Goal: Obtain resource: Obtain resource

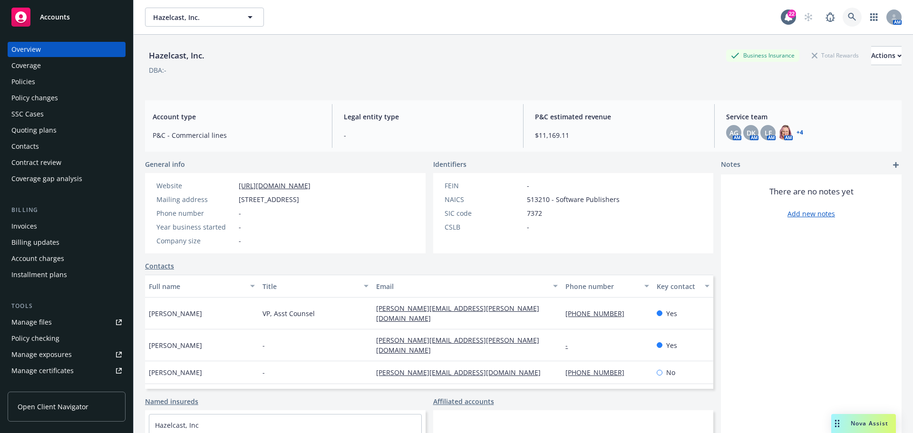
click at [843, 11] on link at bounding box center [852, 17] width 19 height 19
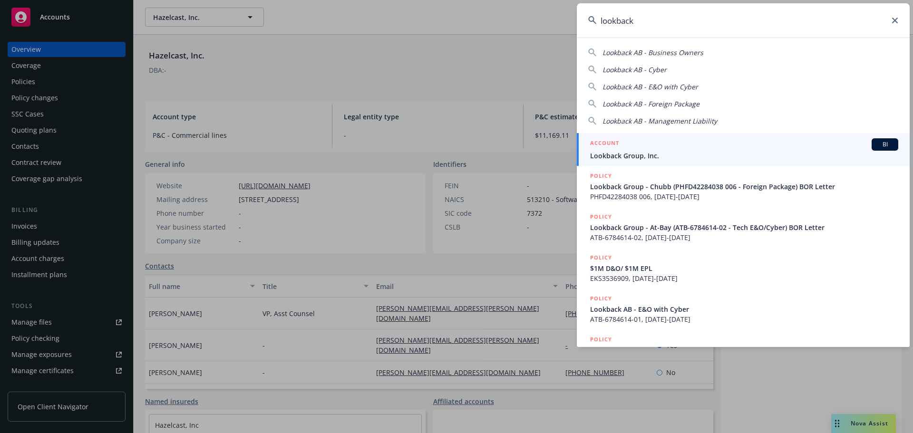
type input "lookback"
click at [633, 148] on div "ACCOUNT BI" at bounding box center [744, 144] width 308 height 12
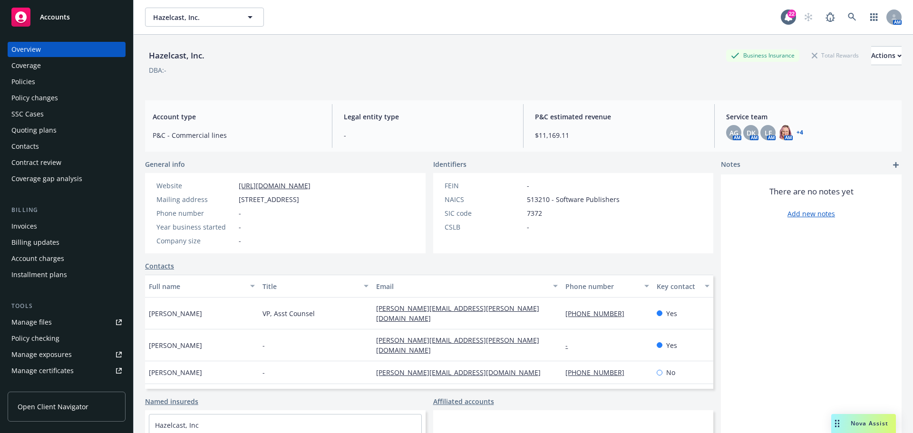
click at [43, 80] on div "Policies" at bounding box center [66, 81] width 110 height 15
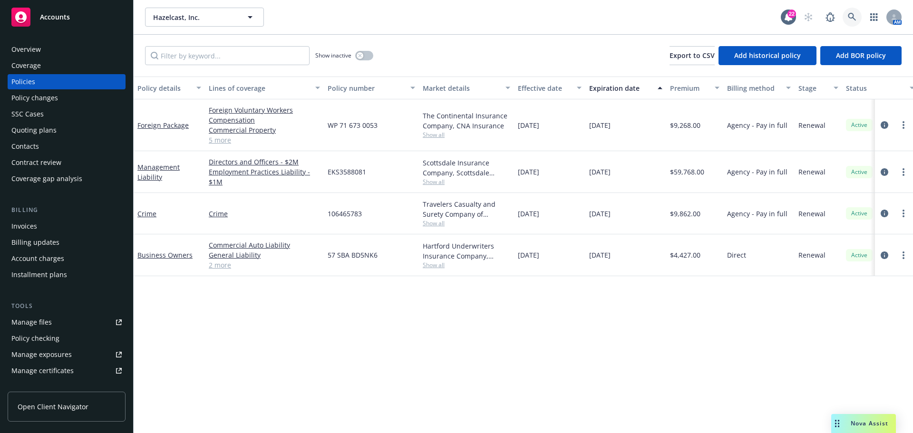
click at [851, 16] on icon at bounding box center [852, 17] width 9 height 9
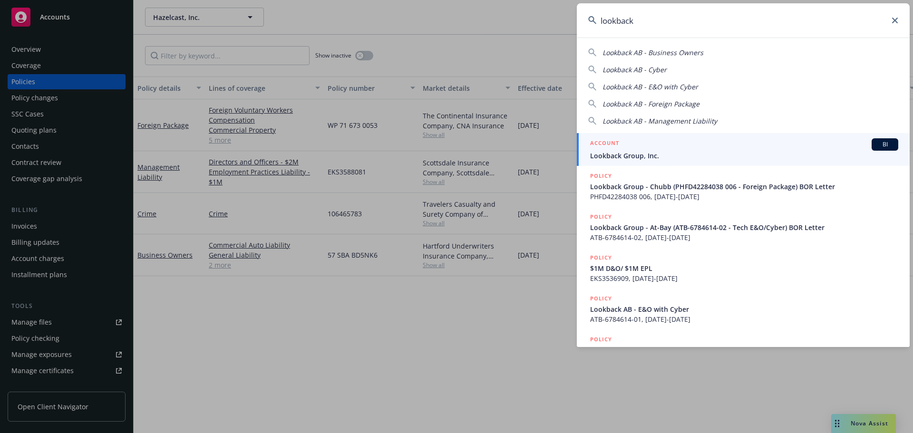
type input "lookback"
click at [624, 156] on span "Lookback Group, Inc." at bounding box center [744, 156] width 308 height 10
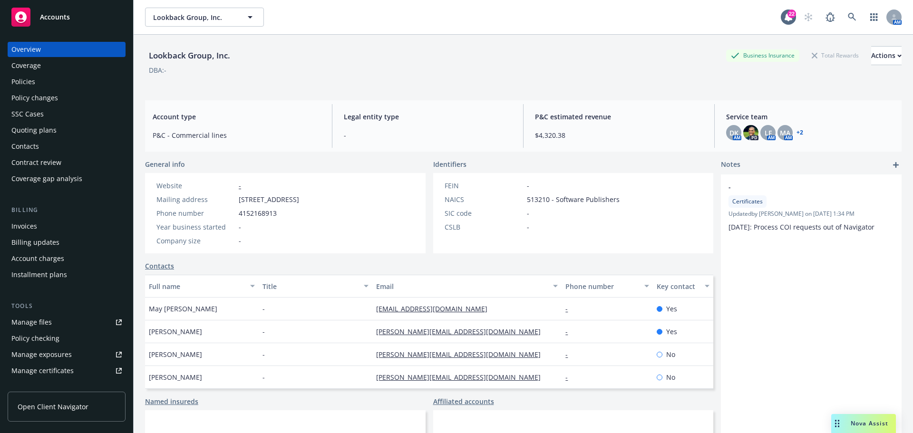
click at [39, 85] on div "Policies" at bounding box center [66, 81] width 110 height 15
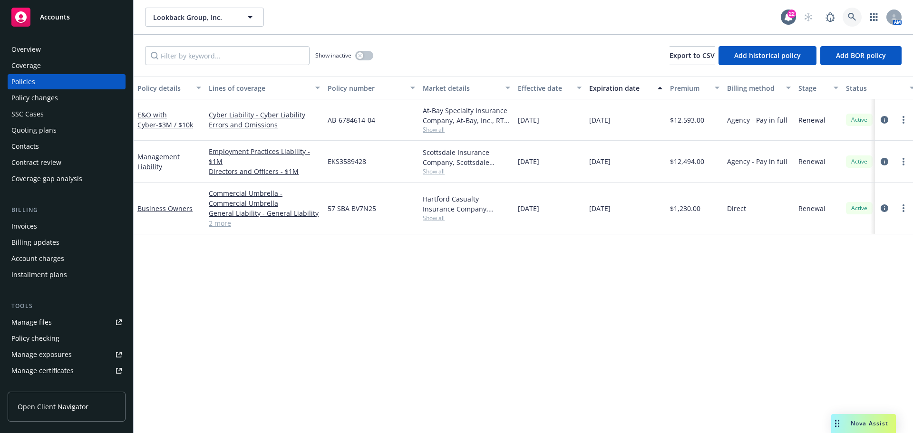
click at [854, 14] on icon at bounding box center [852, 17] width 9 height 9
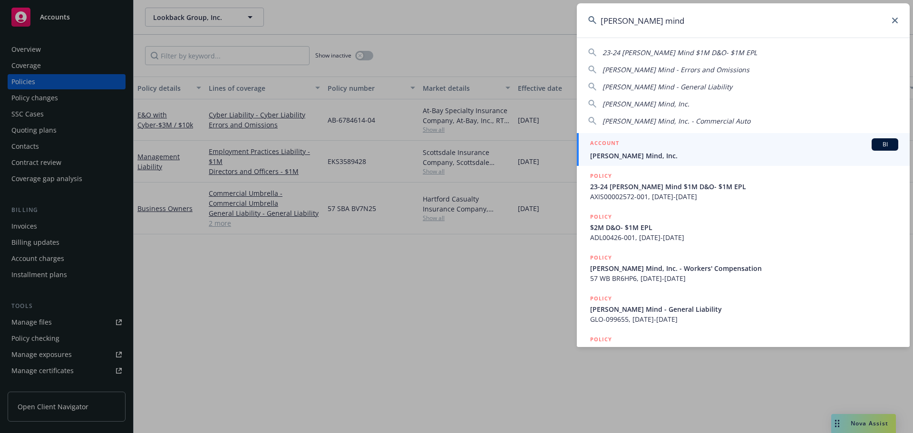
type input "[PERSON_NAME] mind"
drag, startPoint x: 608, startPoint y: 156, endPoint x: 612, endPoint y: 149, distance: 8.3
click at [610, 155] on span "[PERSON_NAME] Mind, Inc." at bounding box center [744, 156] width 308 height 10
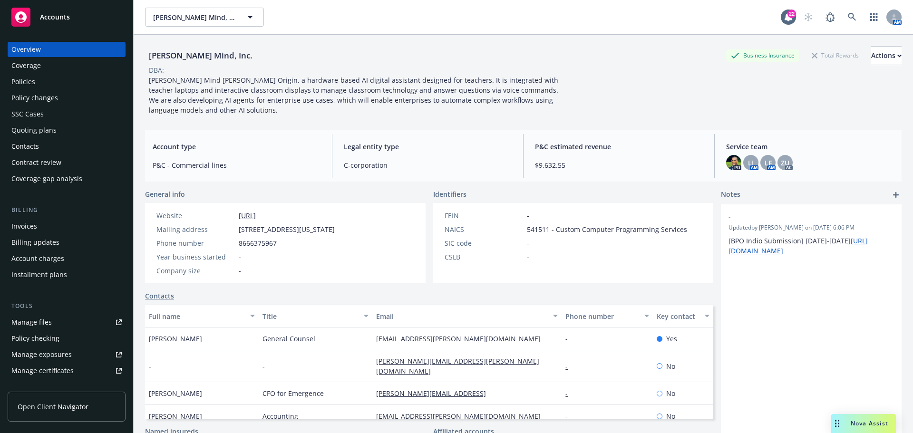
drag, startPoint x: 27, startPoint y: 83, endPoint x: 98, endPoint y: 98, distance: 73.1
click at [27, 83] on div "Policies" at bounding box center [23, 81] width 24 height 15
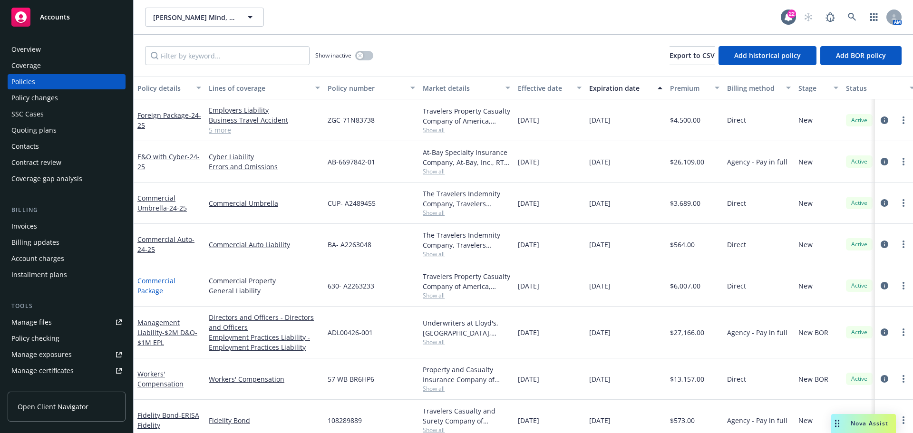
click at [158, 282] on link "Commercial Package" at bounding box center [156, 285] width 38 height 19
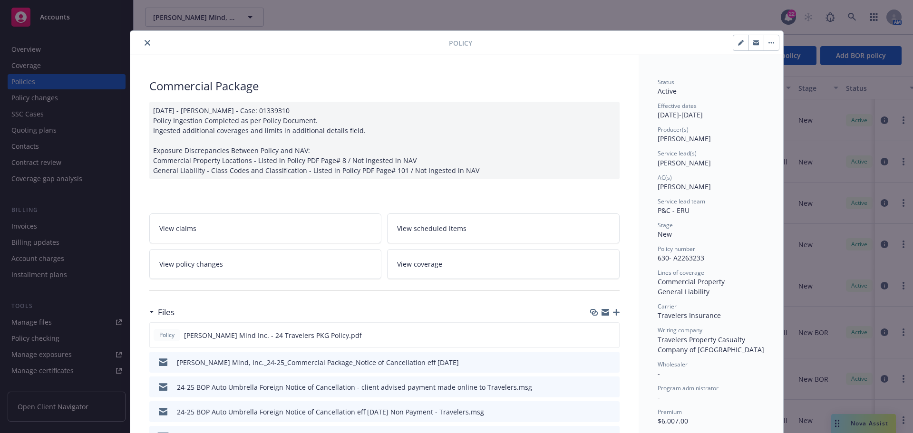
drag, startPoint x: 205, startPoint y: 261, endPoint x: 194, endPoint y: 251, distance: 14.5
click at [205, 259] on span "View policy changes" at bounding box center [191, 264] width 64 height 10
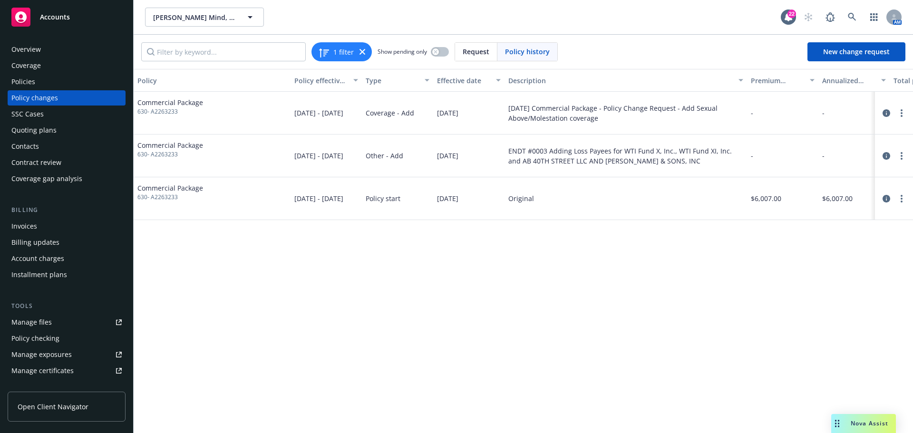
click at [33, 99] on div "Policy changes" at bounding box center [34, 97] width 47 height 15
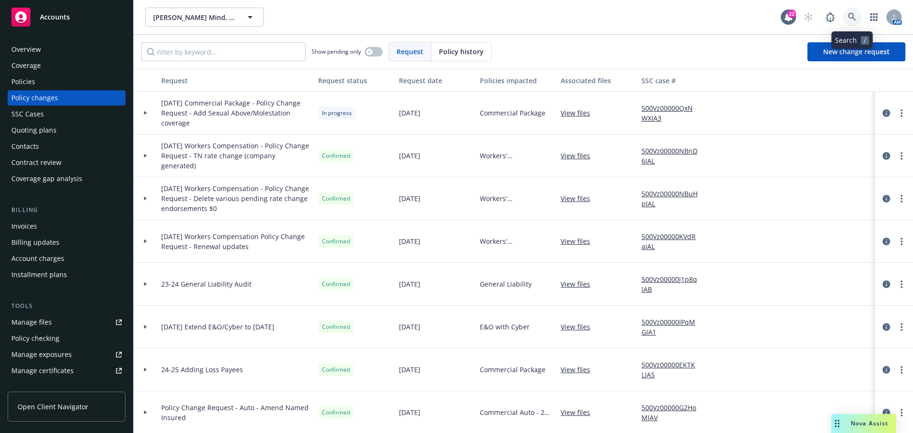
click at [852, 13] on icon at bounding box center [852, 17] width 8 height 8
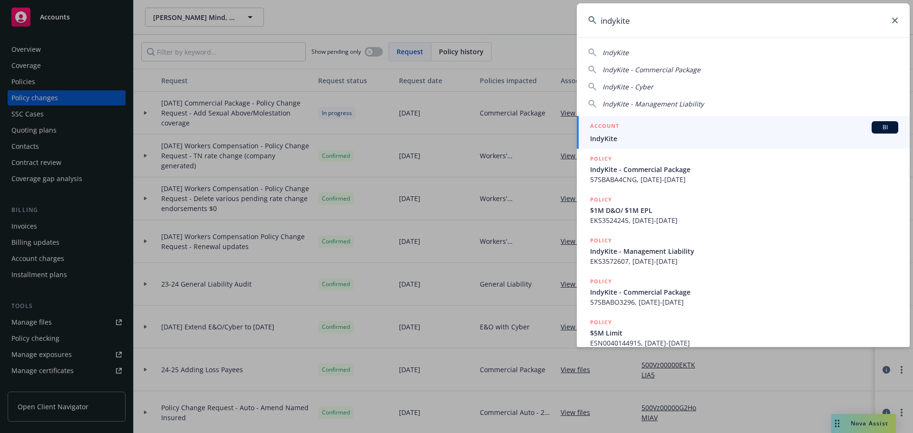
type input "indykite"
drag, startPoint x: 595, startPoint y: 135, endPoint x: 430, endPoint y: 127, distance: 164.8
click at [595, 135] on span "IndyKite" at bounding box center [744, 139] width 308 height 10
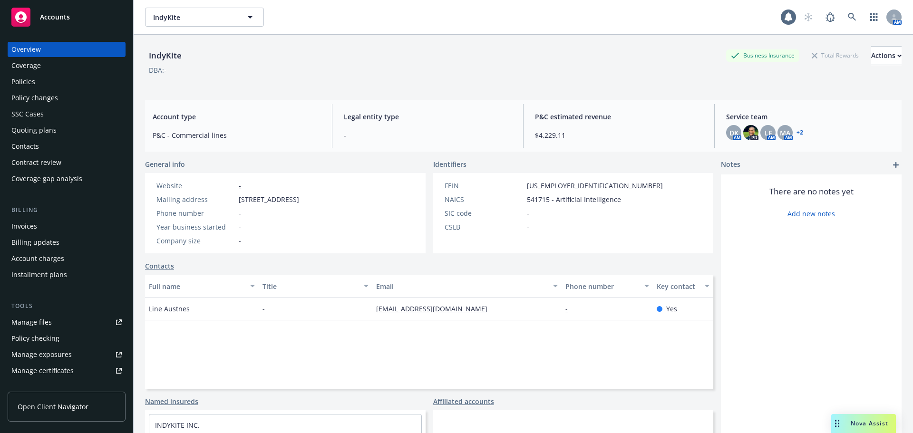
click at [31, 82] on div "Policies" at bounding box center [23, 81] width 24 height 15
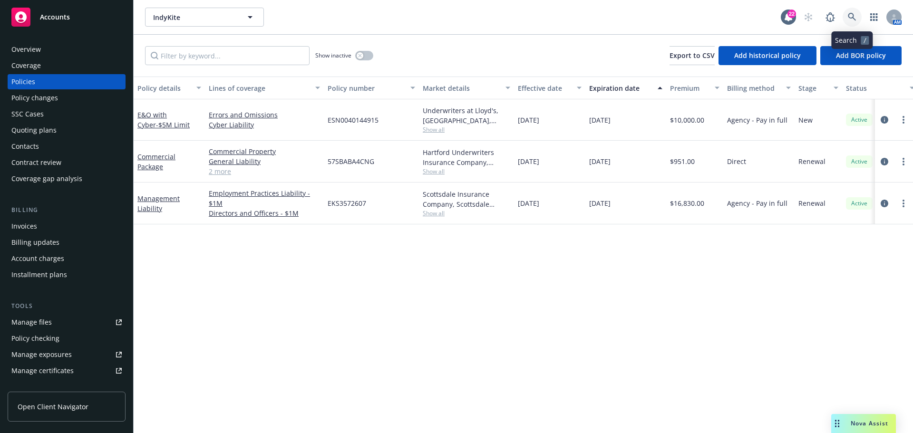
click at [850, 19] on icon at bounding box center [852, 17] width 9 height 9
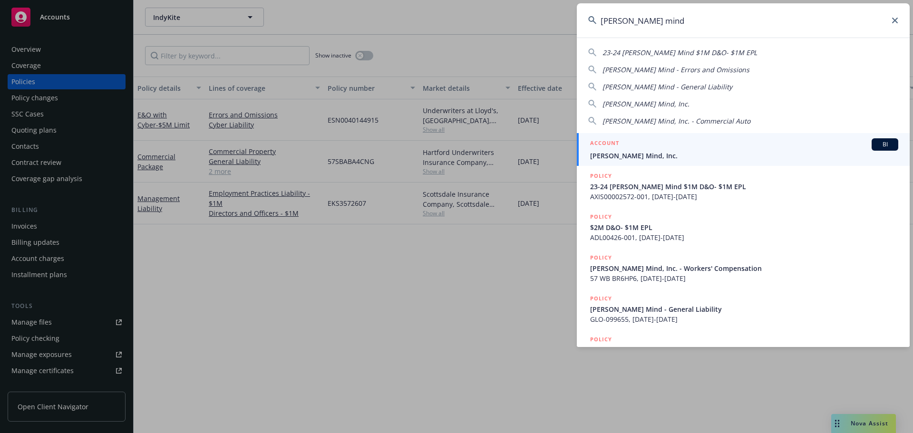
type input "[PERSON_NAME] mind"
drag, startPoint x: 602, startPoint y: 160, endPoint x: 589, endPoint y: 154, distance: 14.5
click at [602, 160] on span "[PERSON_NAME] Mind, Inc." at bounding box center [744, 156] width 308 height 10
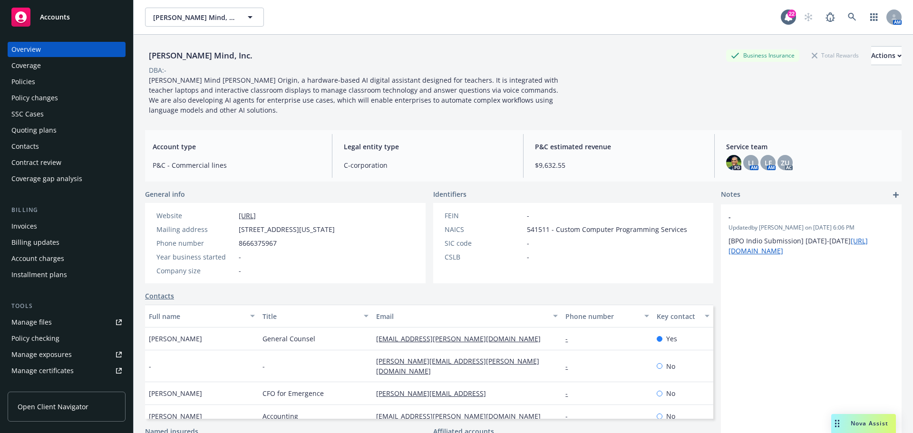
click at [40, 93] on div "Policy changes" at bounding box center [34, 97] width 47 height 15
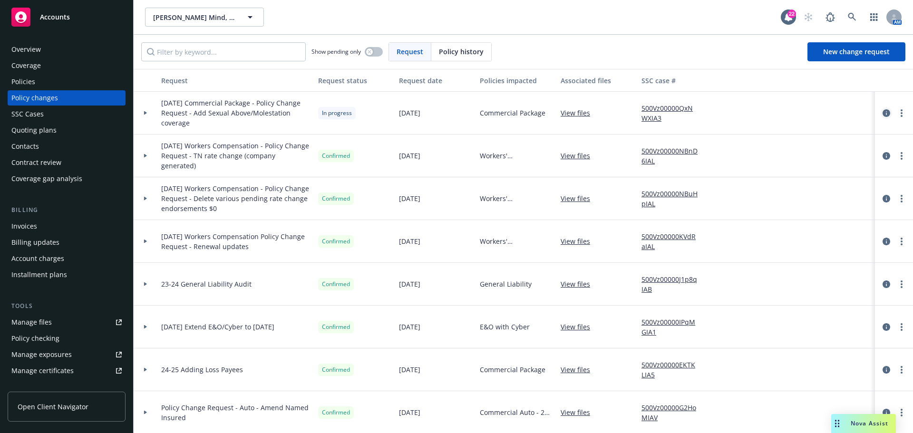
click at [883, 113] on icon "circleInformation" at bounding box center [887, 113] width 8 height 8
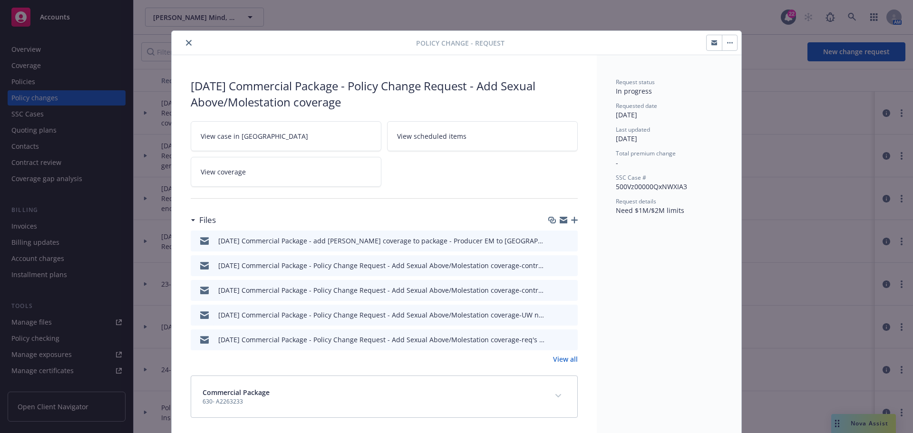
scroll to position [5, 0]
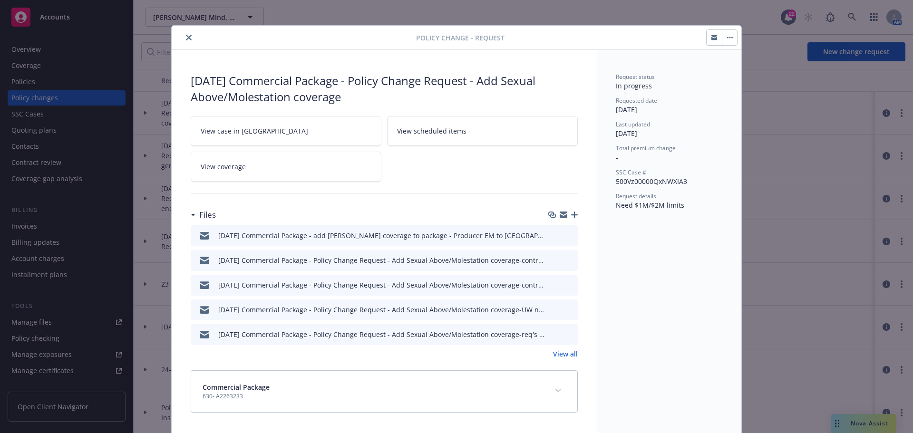
click at [552, 235] on icon "download file" at bounding box center [553, 235] width 8 height 8
click at [561, 353] on link "View all" at bounding box center [565, 354] width 25 height 10
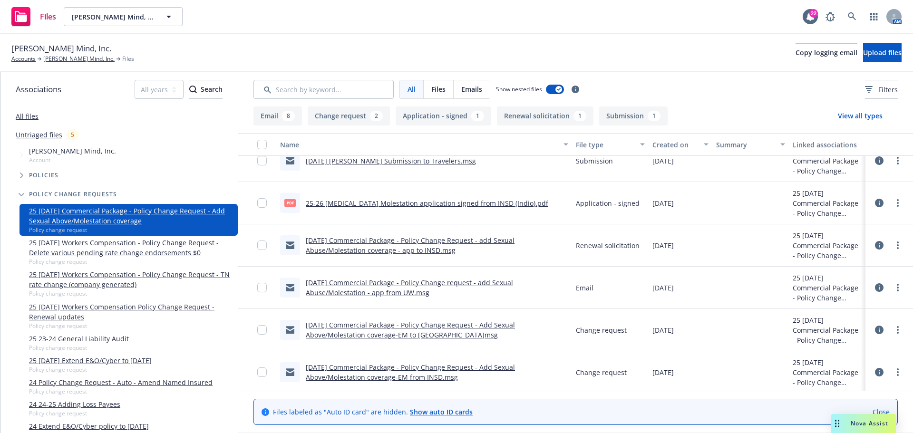
scroll to position [313, 0]
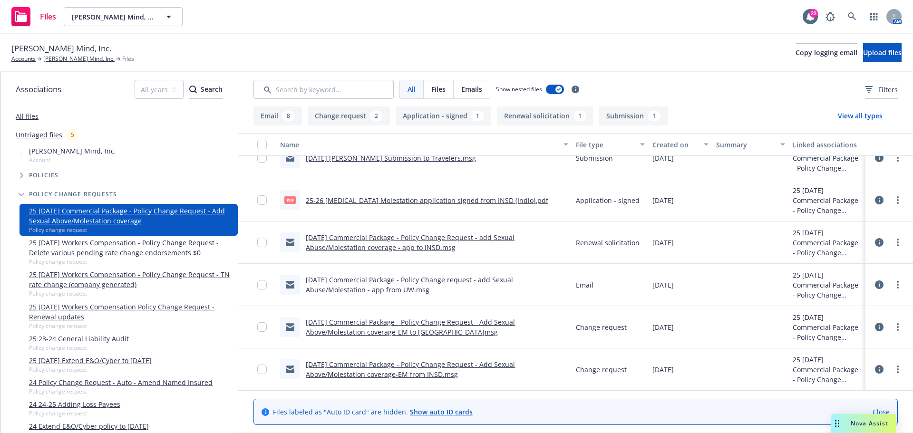
click at [369, 329] on link "8/19/2025 Commercial Package - Policy Change Request - Add Sexual Above/Molesta…" at bounding box center [410, 327] width 209 height 19
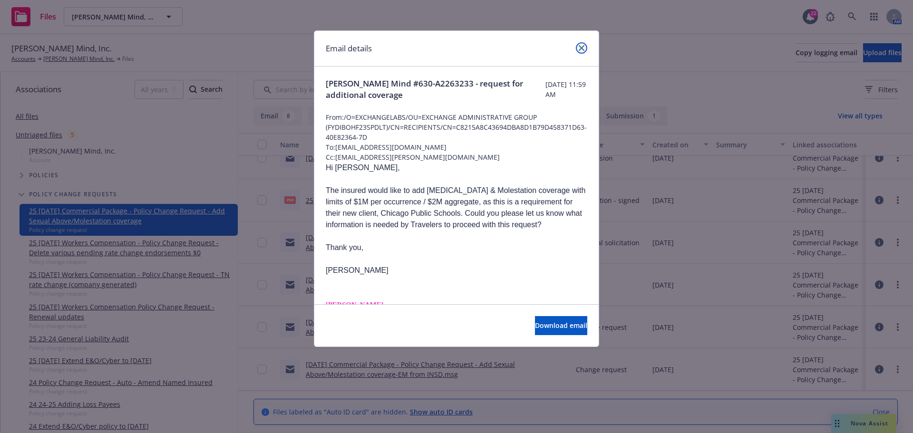
click at [582, 49] on icon "close" at bounding box center [582, 48] width 6 height 6
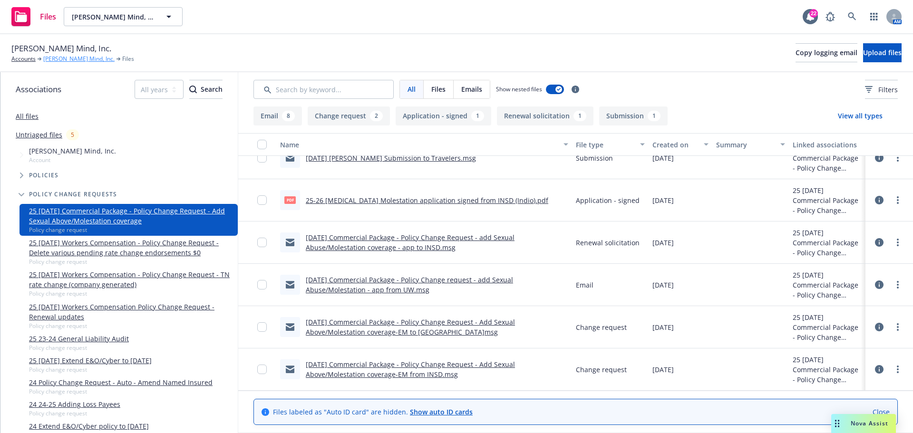
click at [69, 58] on link "[PERSON_NAME] Mind, Inc." at bounding box center [78, 59] width 71 height 9
